Goal: Information Seeking & Learning: Learn about a topic

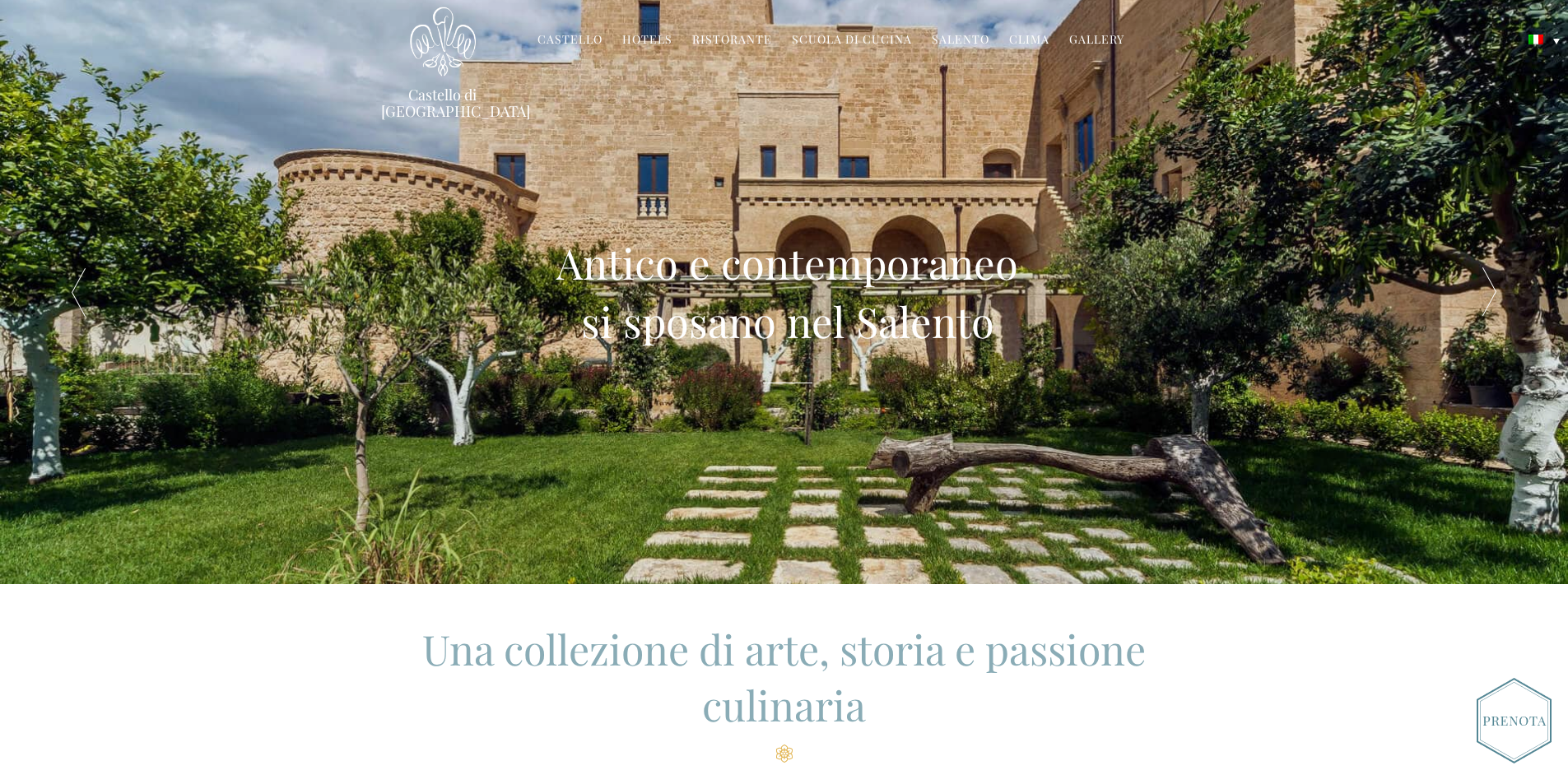
click at [1087, 38] on link "Gallery" at bounding box center [1096, 41] width 55 height 19
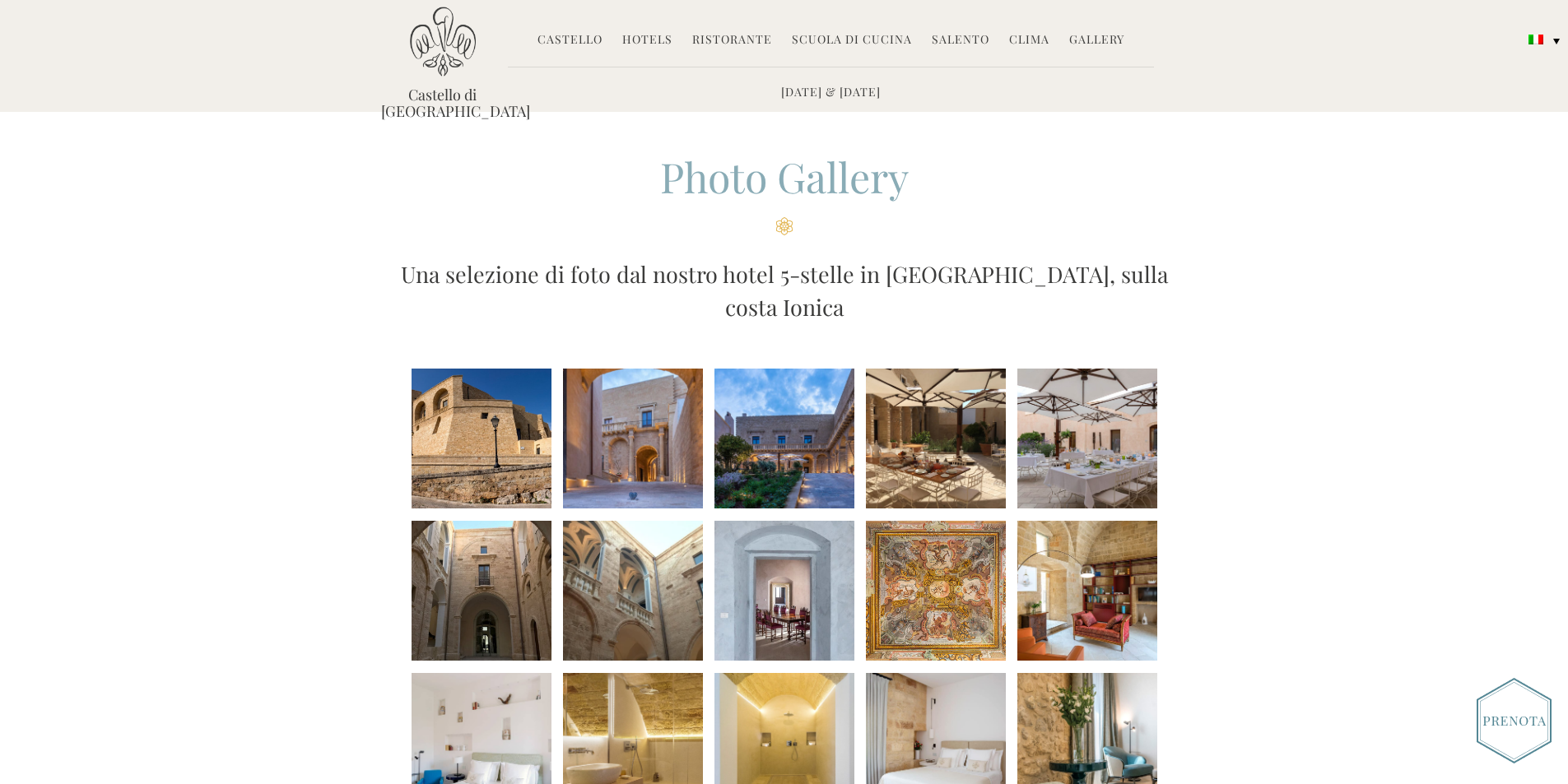
click at [634, 407] on li at bounding box center [632, 438] width 140 height 140
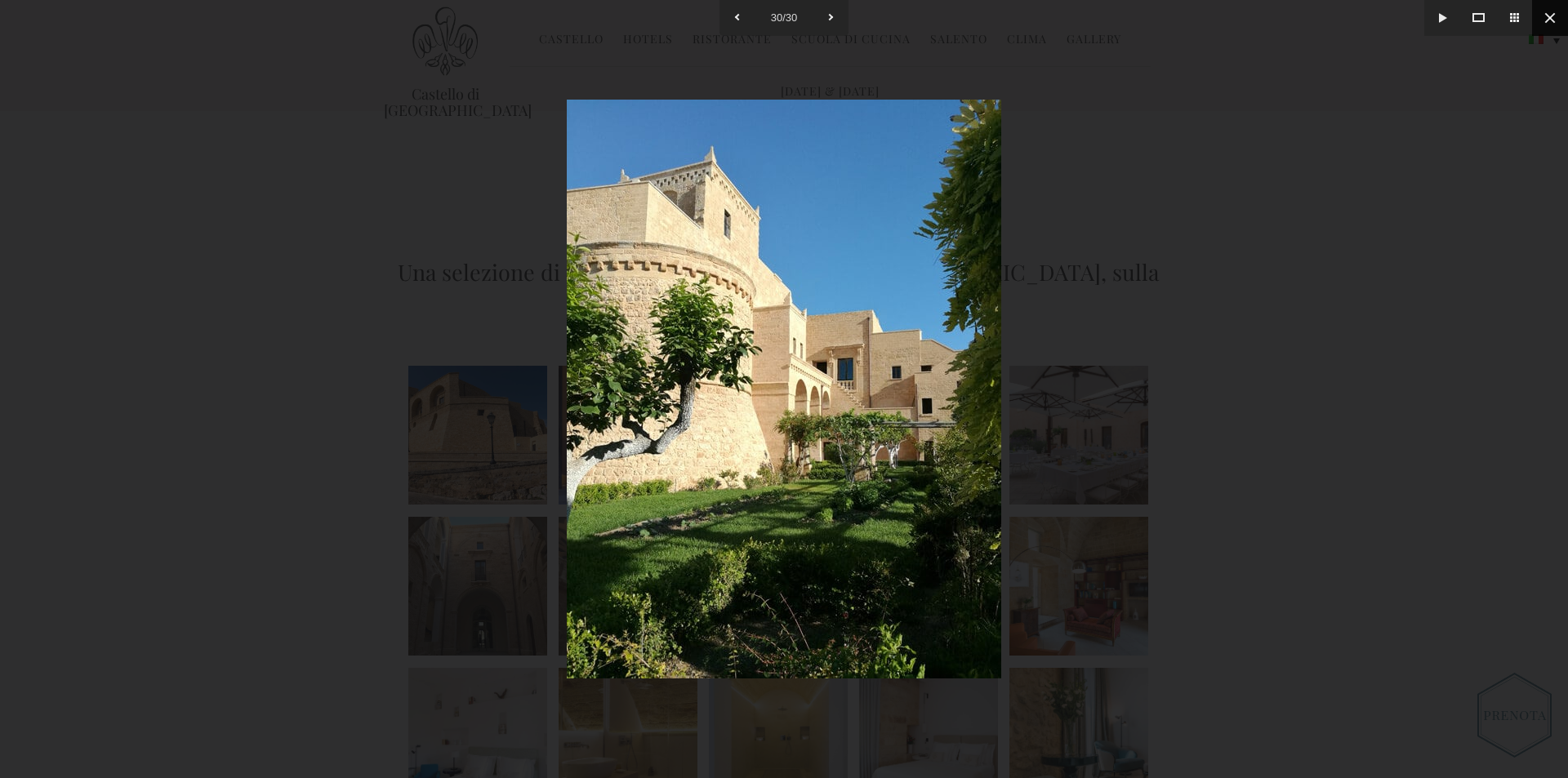
drag, startPoint x: 1549, startPoint y: 14, endPoint x: 1538, endPoint y: 11, distance: 11.4
click at [1538, 11] on button at bounding box center [1551, 18] width 36 height 36
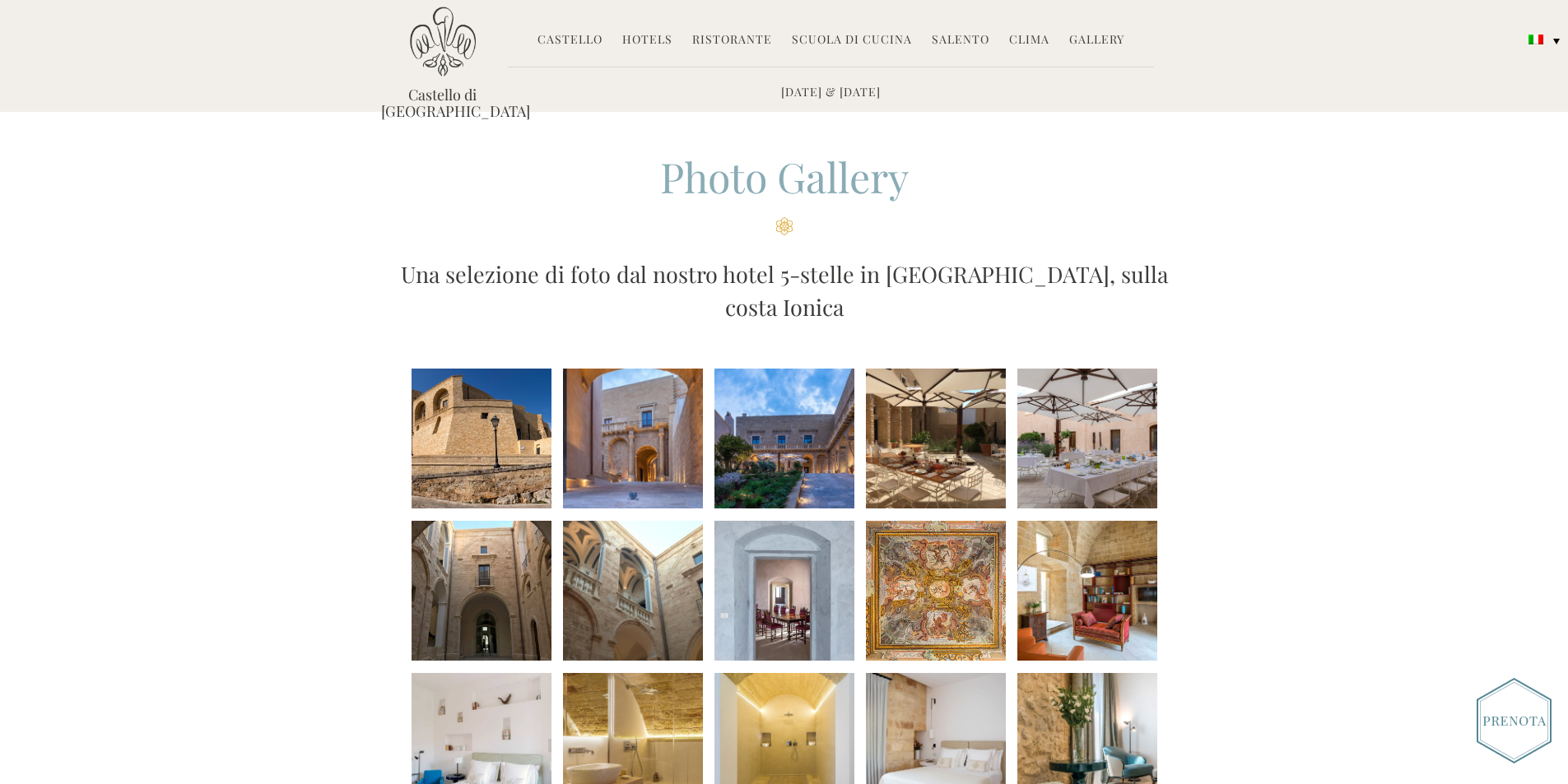
click at [663, 37] on link "Hotels" at bounding box center [647, 41] width 51 height 19
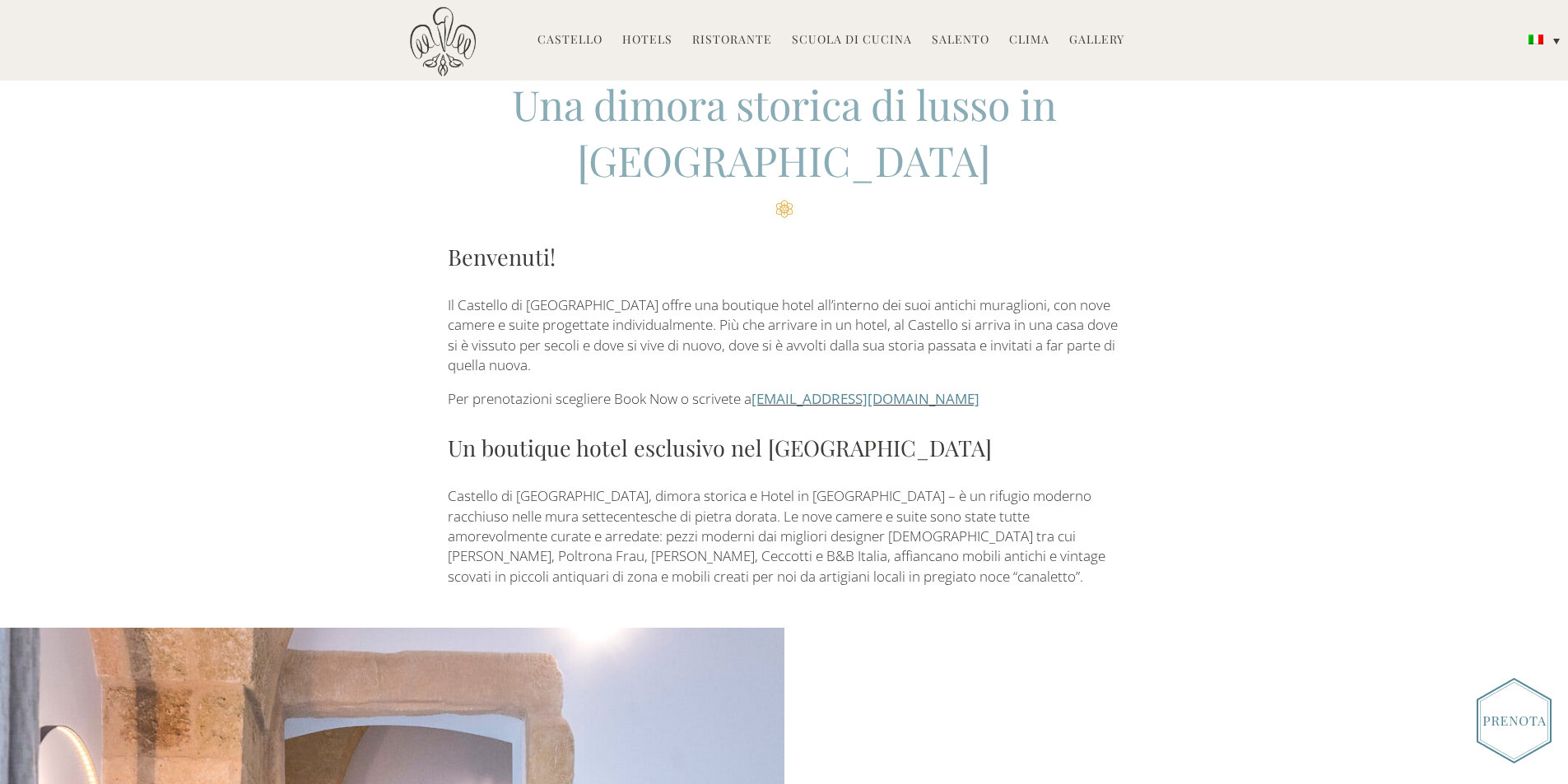
scroll to position [491, 0]
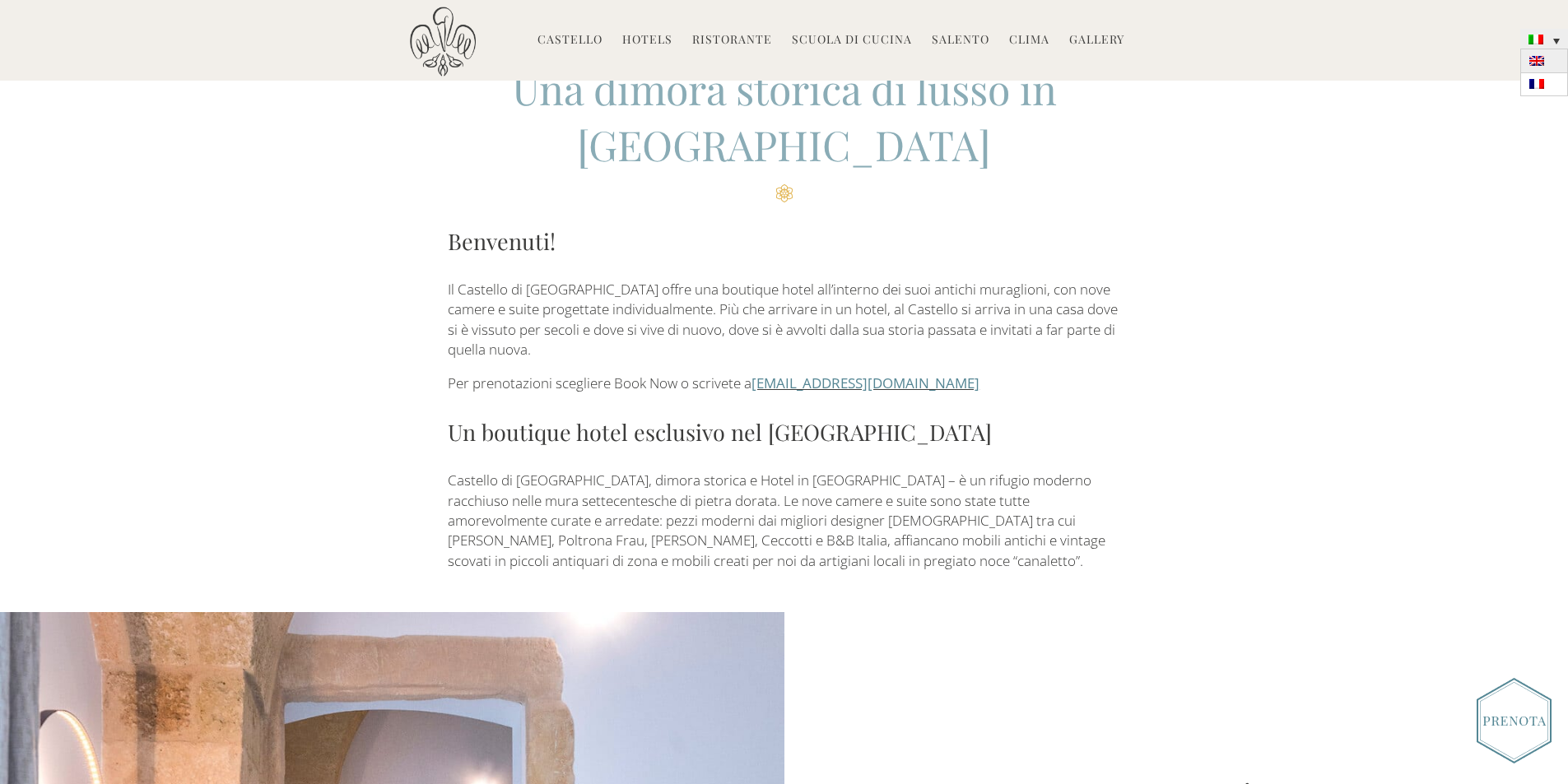
click at [1539, 66] on link at bounding box center [1544, 61] width 48 height 23
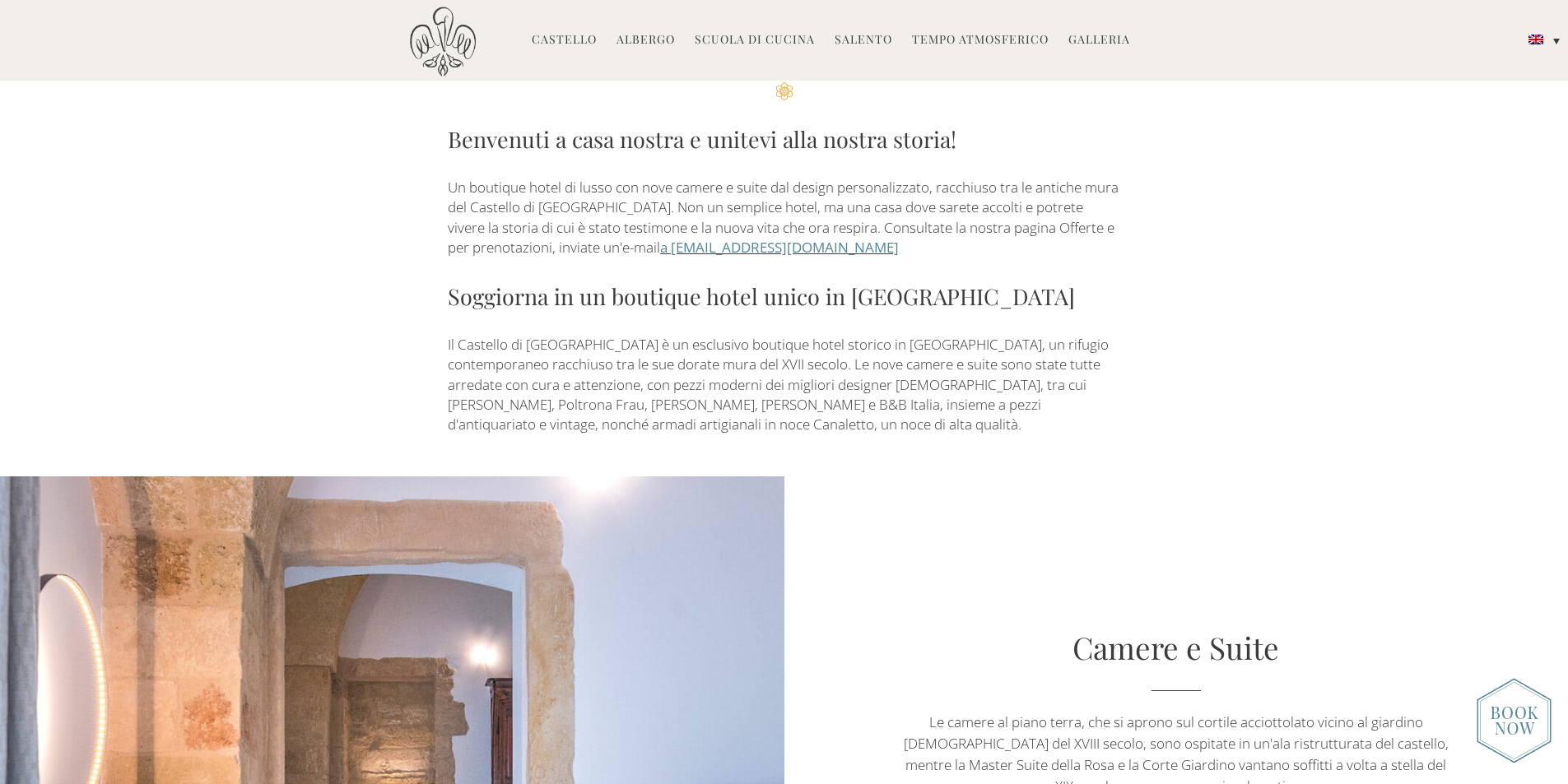
scroll to position [616, 0]
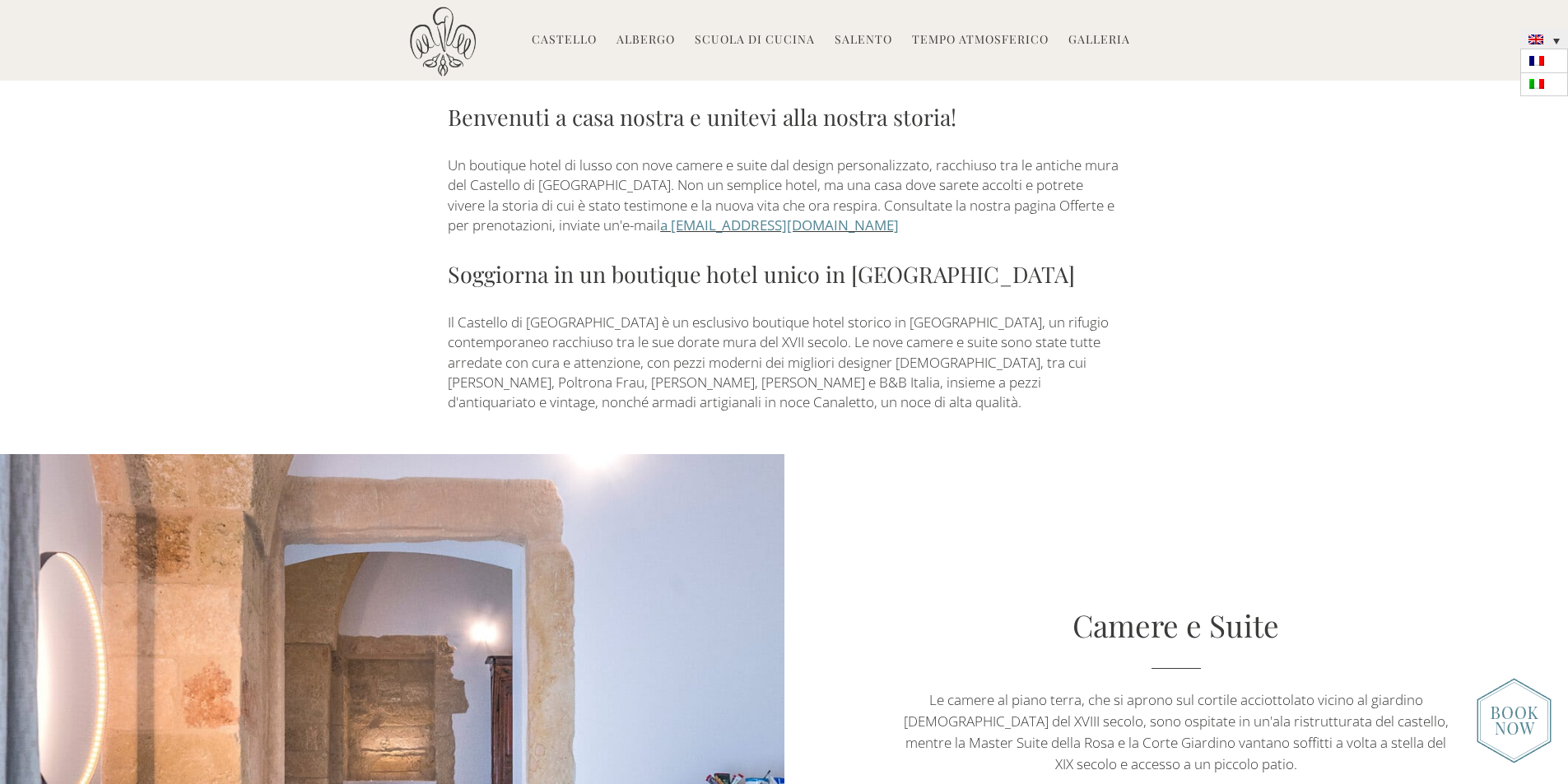
click at [1540, 37] on img at bounding box center [1536, 39] width 15 height 10
click at [1536, 38] on img at bounding box center [1536, 39] width 15 height 10
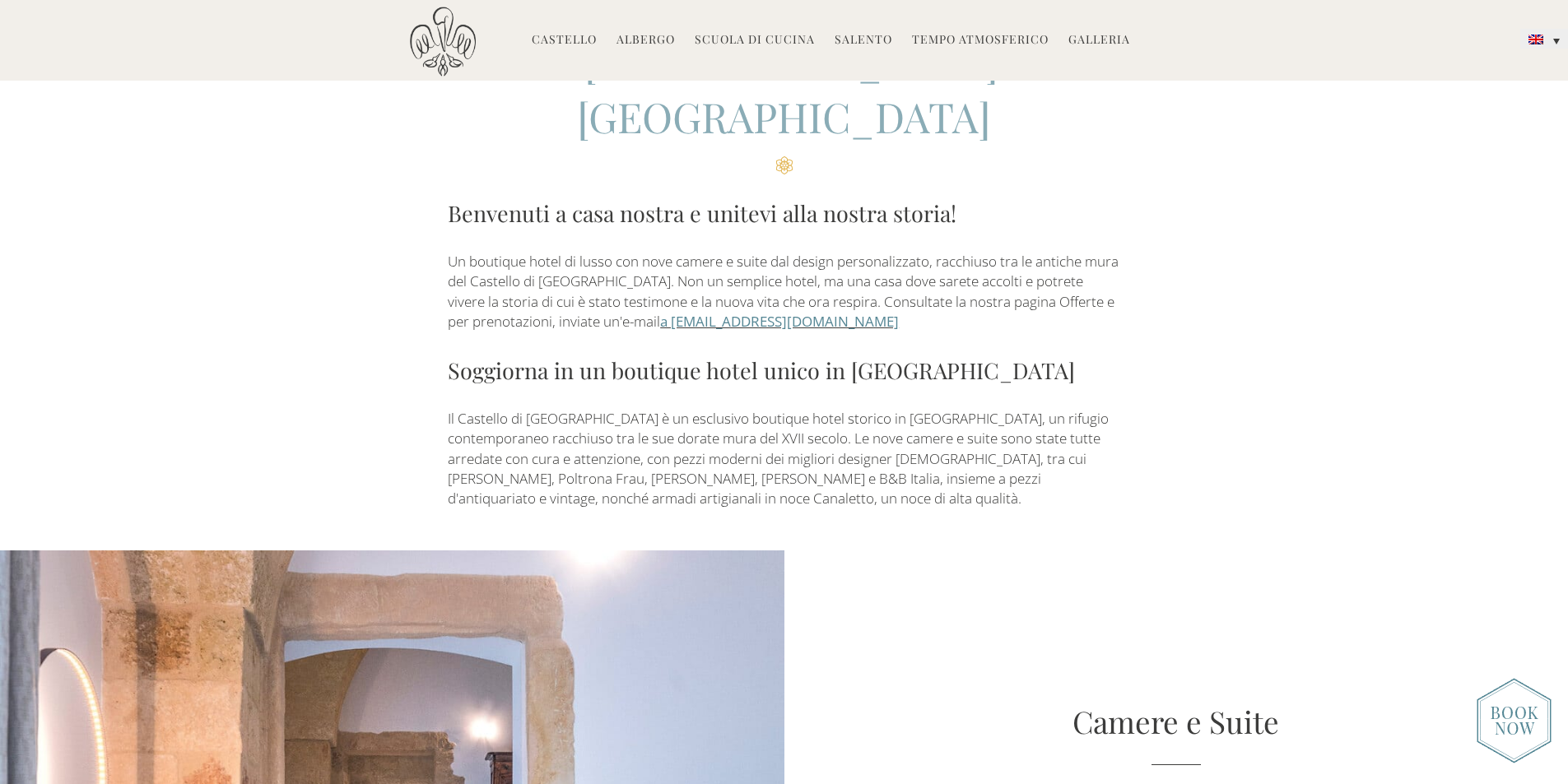
scroll to position [525, 0]
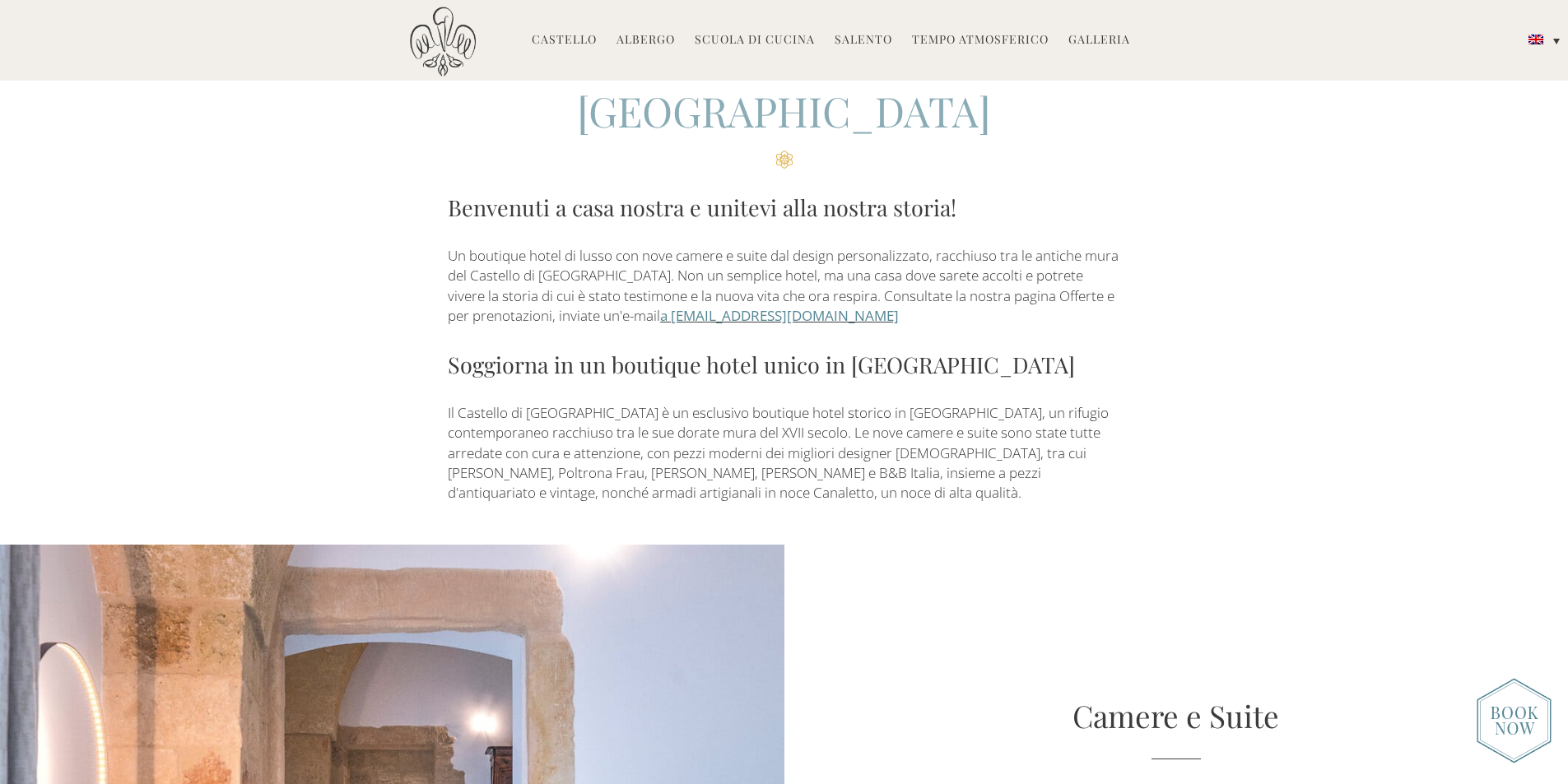
click at [886, 403] on font "Il Castello di [GEOGRAPHIC_DATA] è un esclusivo boutique hotel storico in [GEOG…" at bounding box center [778, 452] width 661 height 98
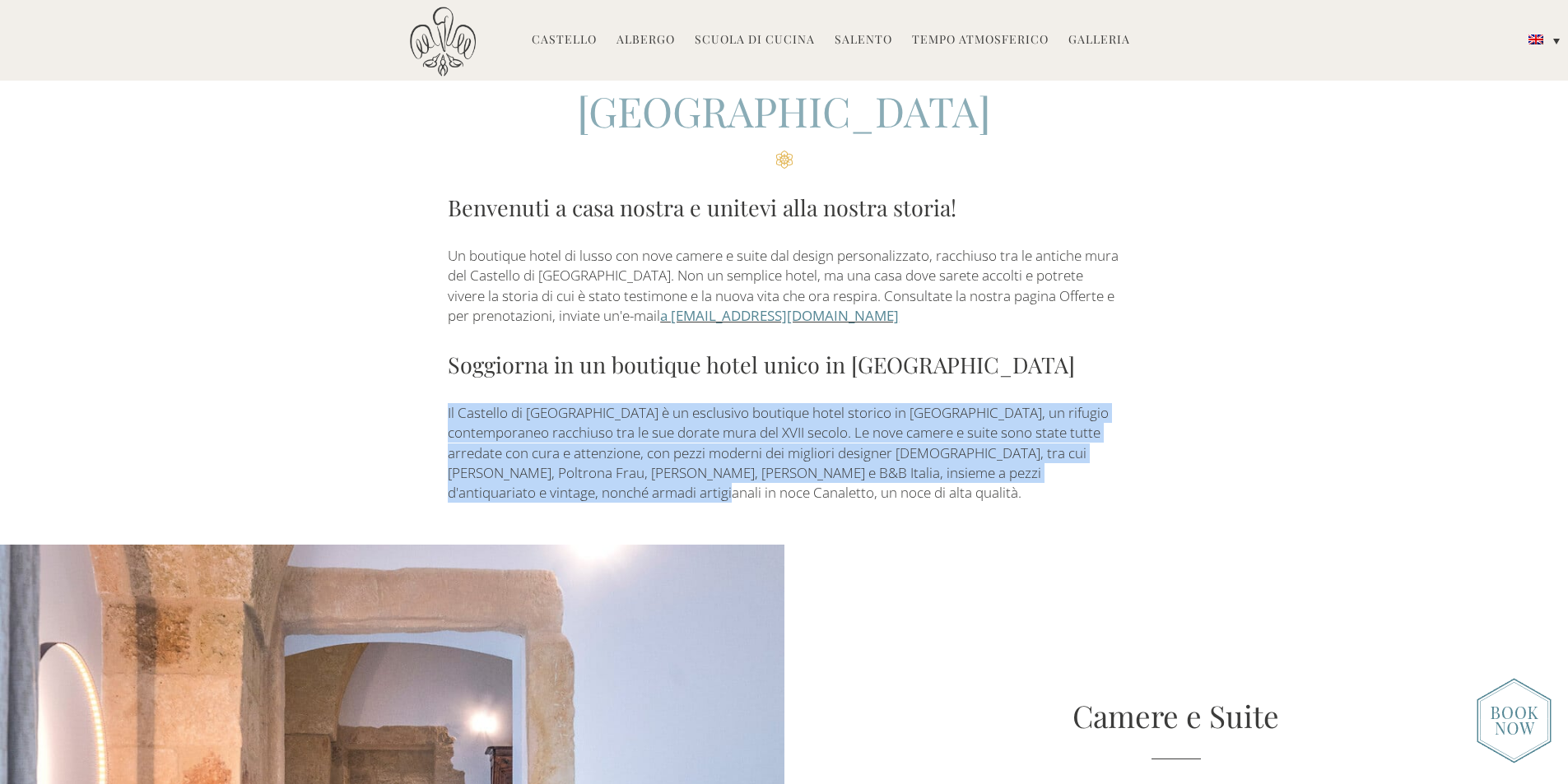
drag, startPoint x: 441, startPoint y: 364, endPoint x: 1100, endPoint y: 444, distance: 663.8
click at [1100, 444] on div "Un Hotel Storico in [GEOGRAPHIC_DATA] Benvenuti a casa nostra e unitevi alla no…" at bounding box center [784, 265] width 831 height 476
copy font "Il Castello di [GEOGRAPHIC_DATA] è un esclusivo boutique hotel storico in [GEOG…"
